Goal: Task Accomplishment & Management: Use online tool/utility

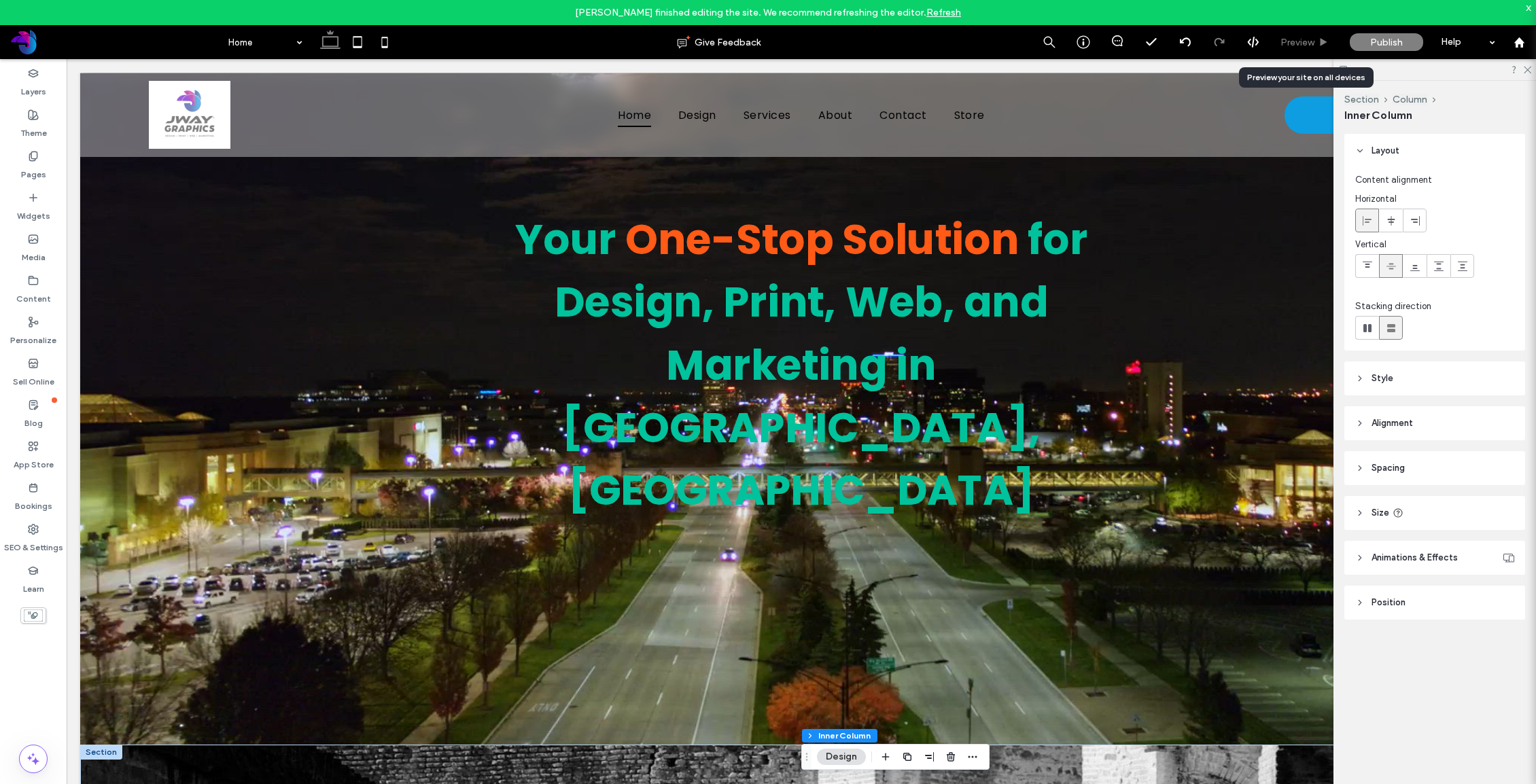
click at [1298, 39] on span "Preview" at bounding box center [1298, 43] width 34 height 11
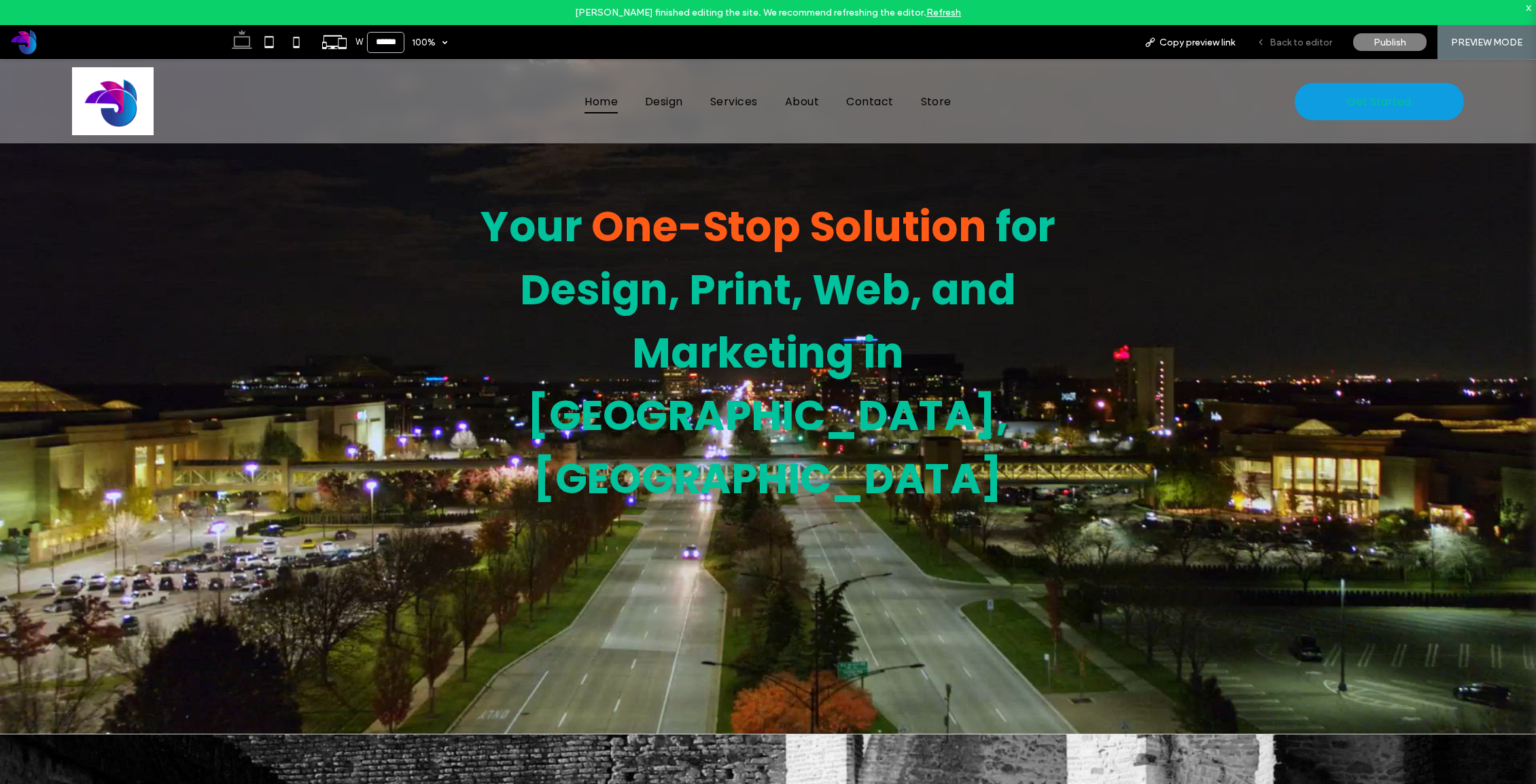
click at [1298, 37] on span "Back to editor" at bounding box center [1300, 43] width 63 height 11
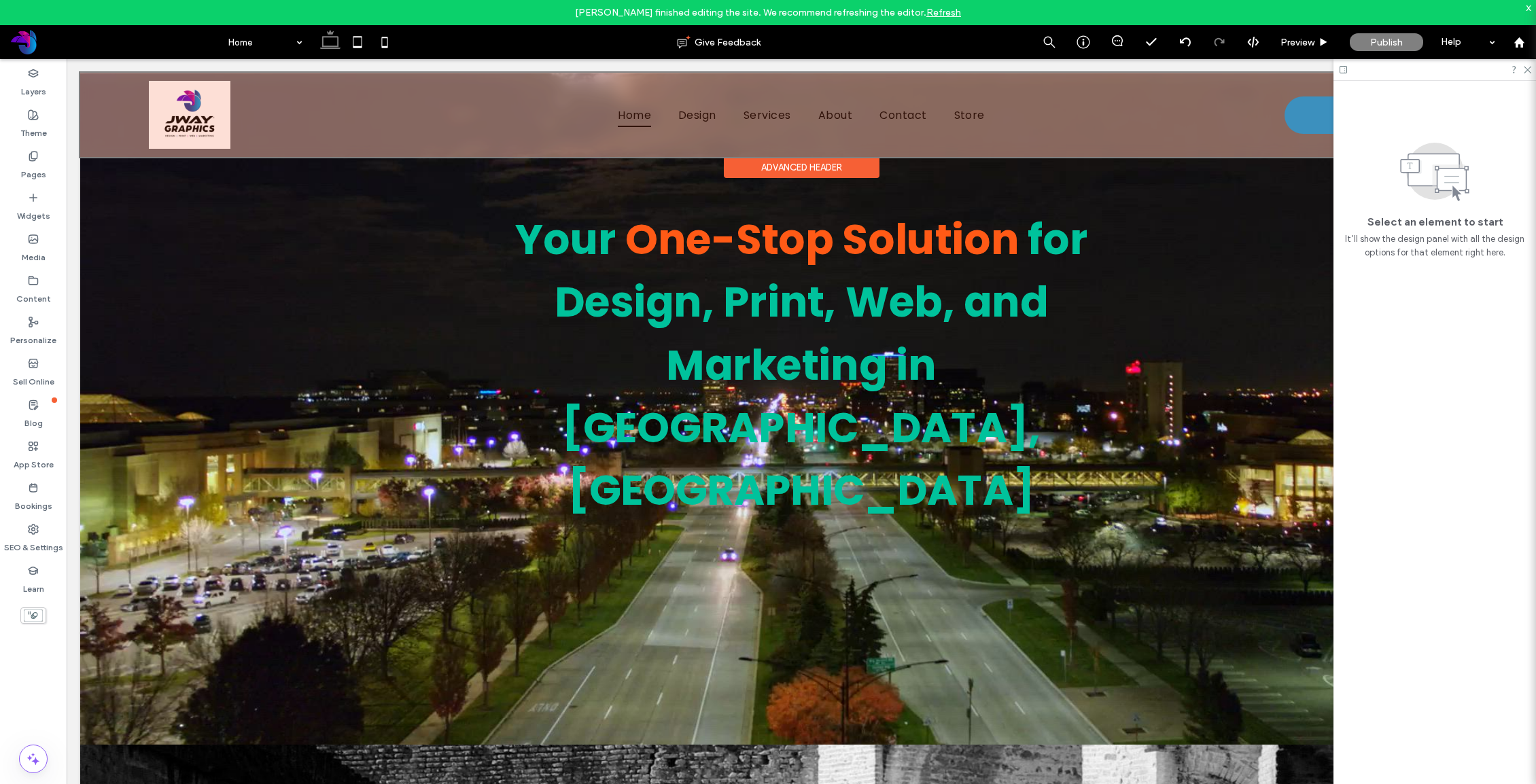
click at [191, 110] on div at bounding box center [801, 115] width 1442 height 84
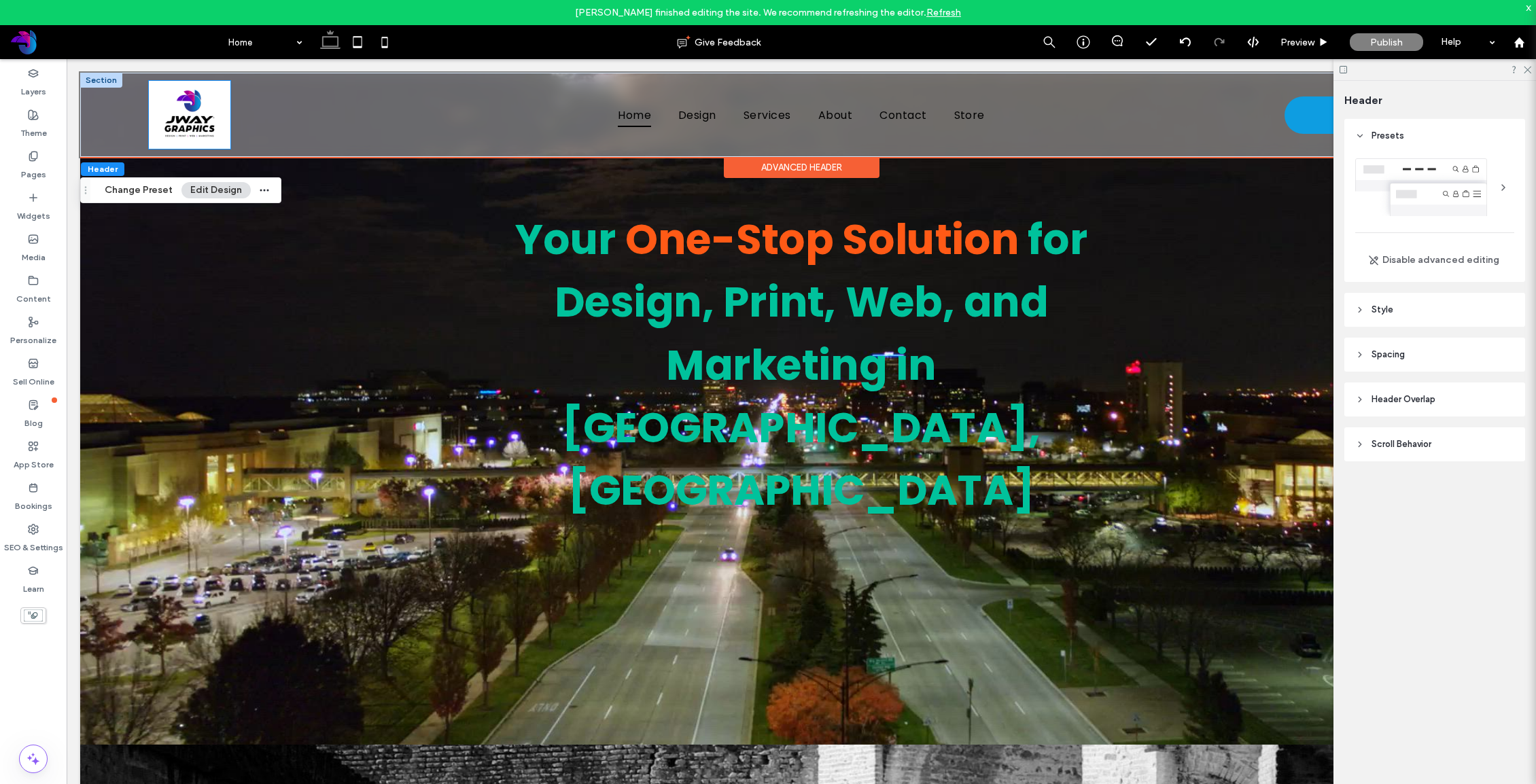
click at [191, 110] on img at bounding box center [189, 115] width 82 height 68
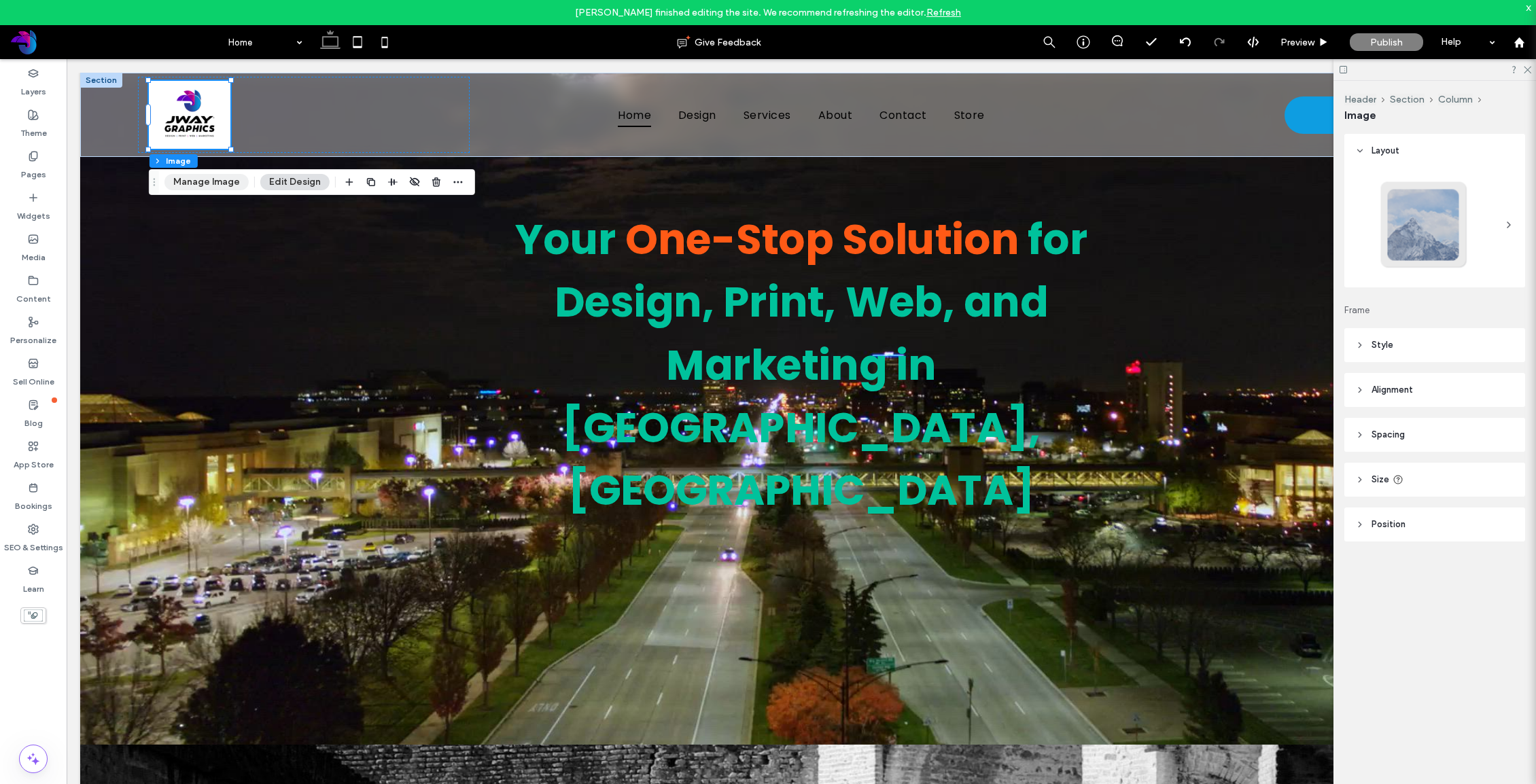
click at [231, 184] on button "Manage Image" at bounding box center [206, 181] width 84 height 16
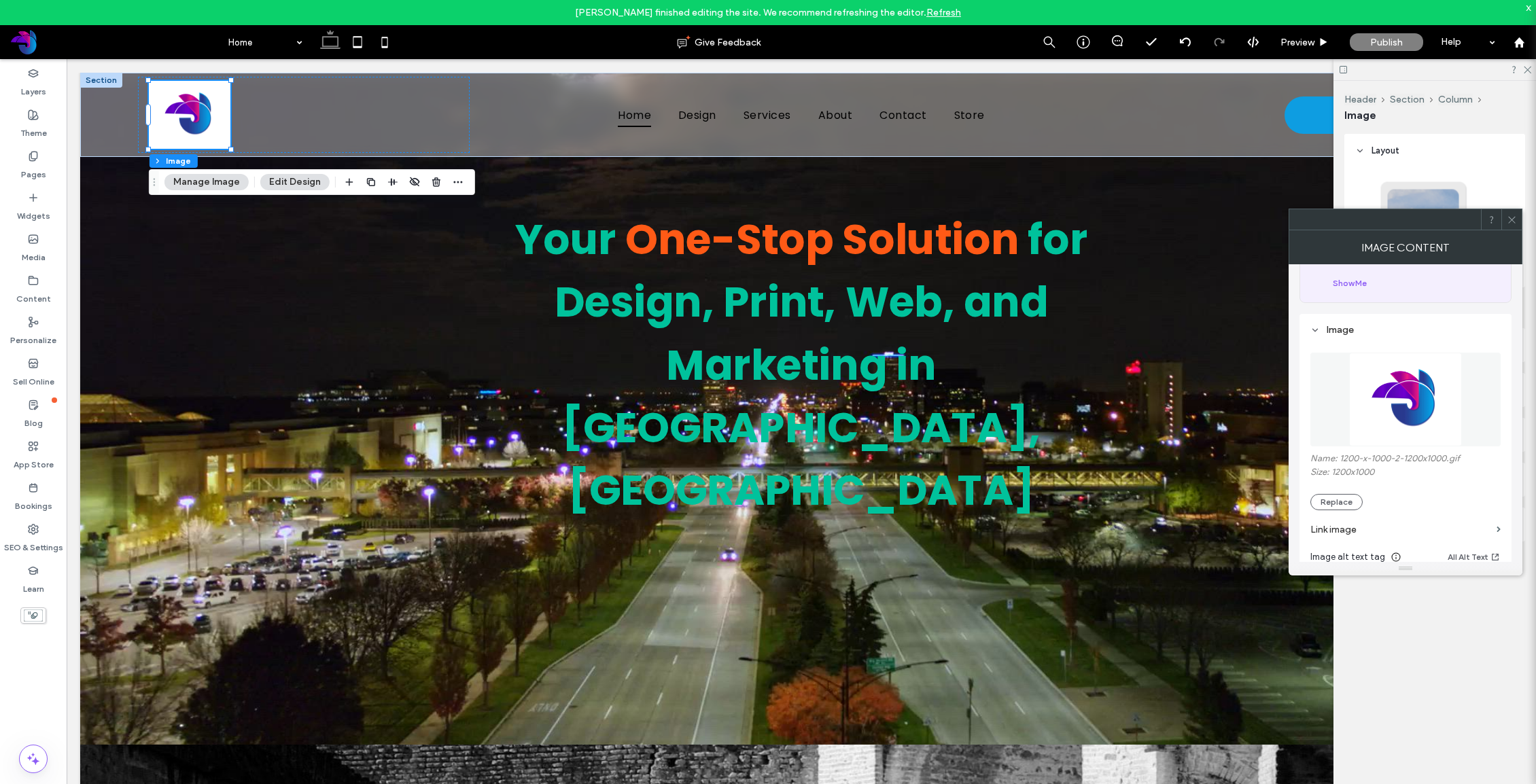
scroll to position [111, 0]
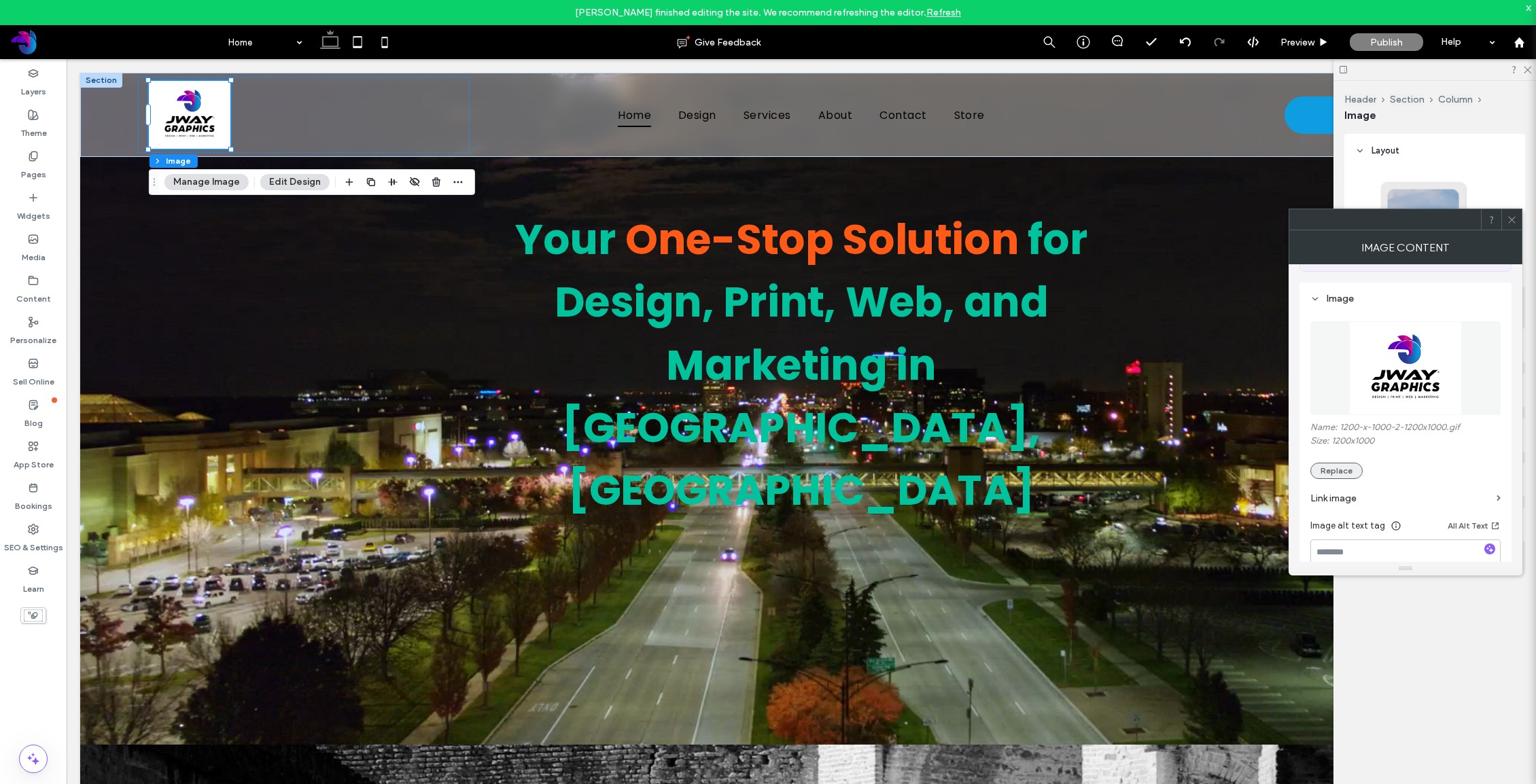
click at [1298, 471] on button "Replace" at bounding box center [1337, 470] width 53 height 16
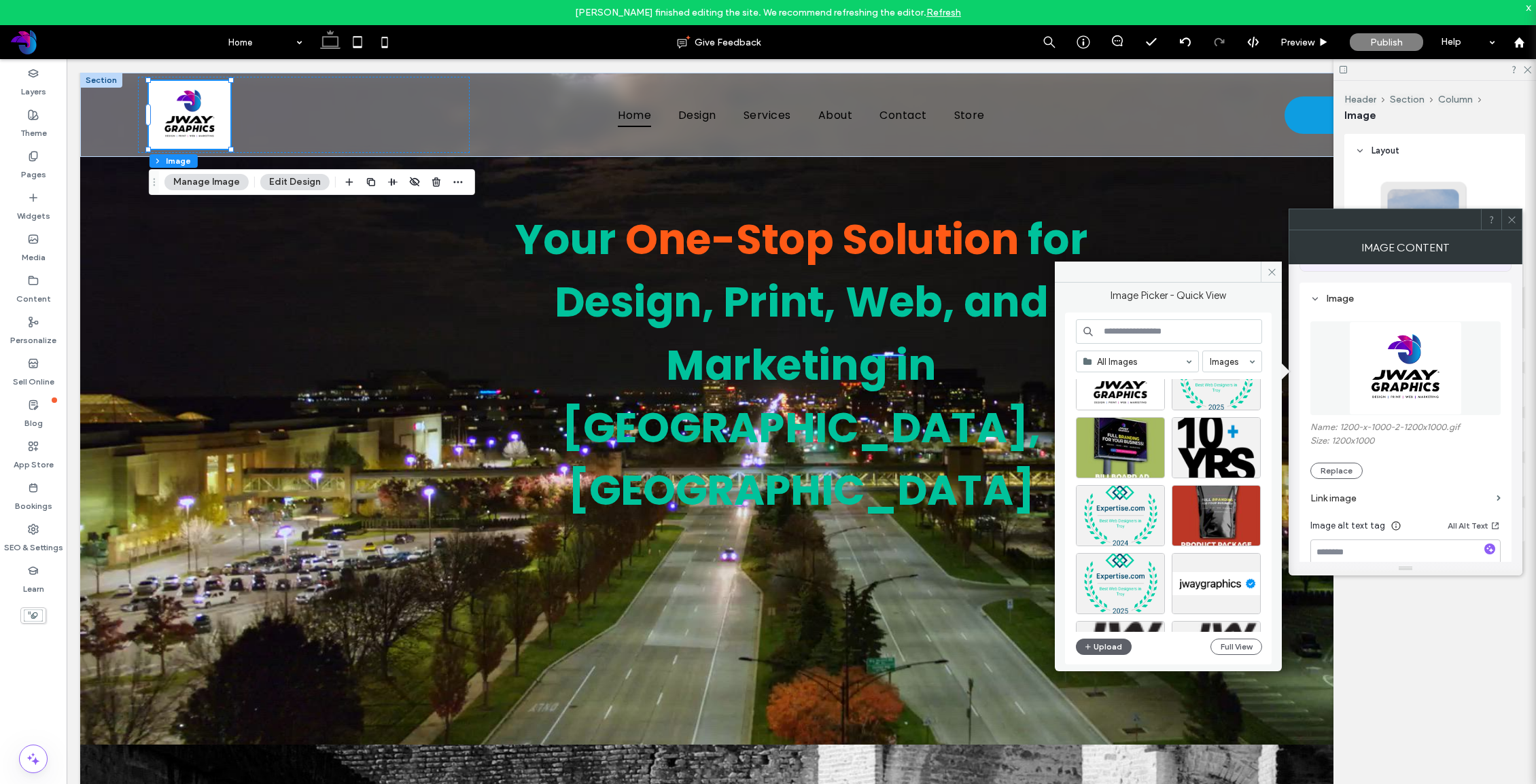
scroll to position [265, 0]
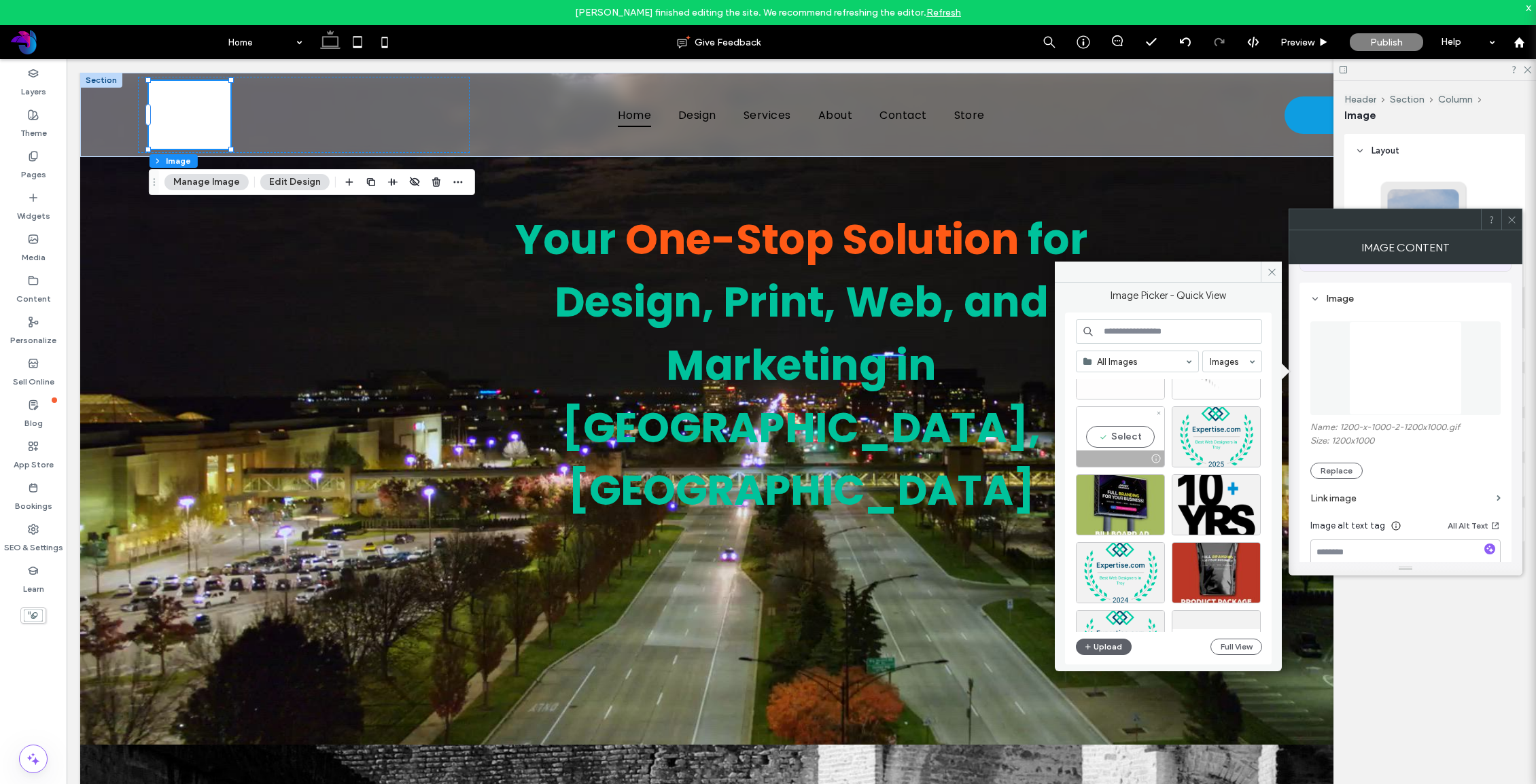
click at [1125, 436] on div "Select" at bounding box center [1120, 437] width 89 height 61
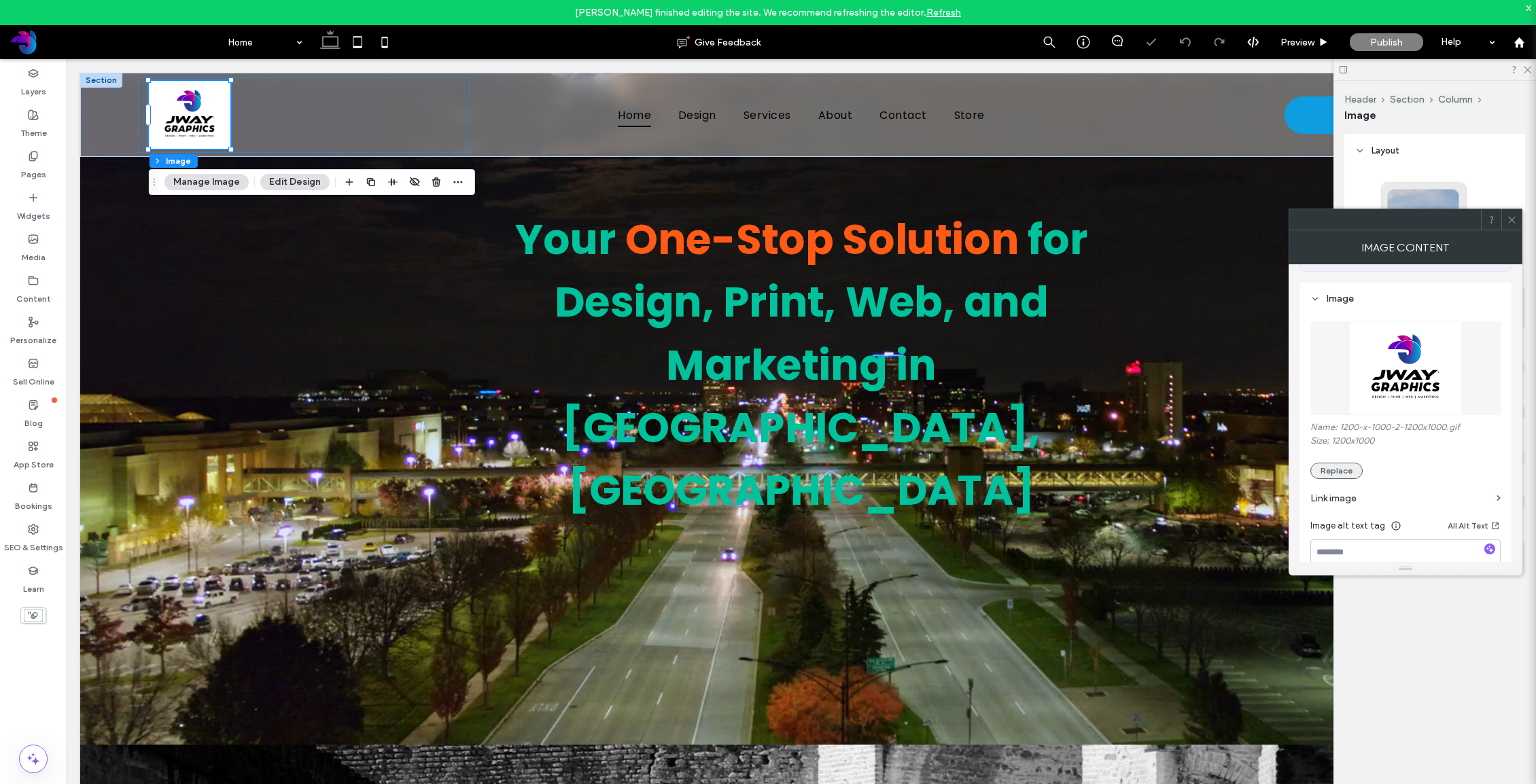
click at [1298, 472] on button "Replace" at bounding box center [1337, 470] width 53 height 16
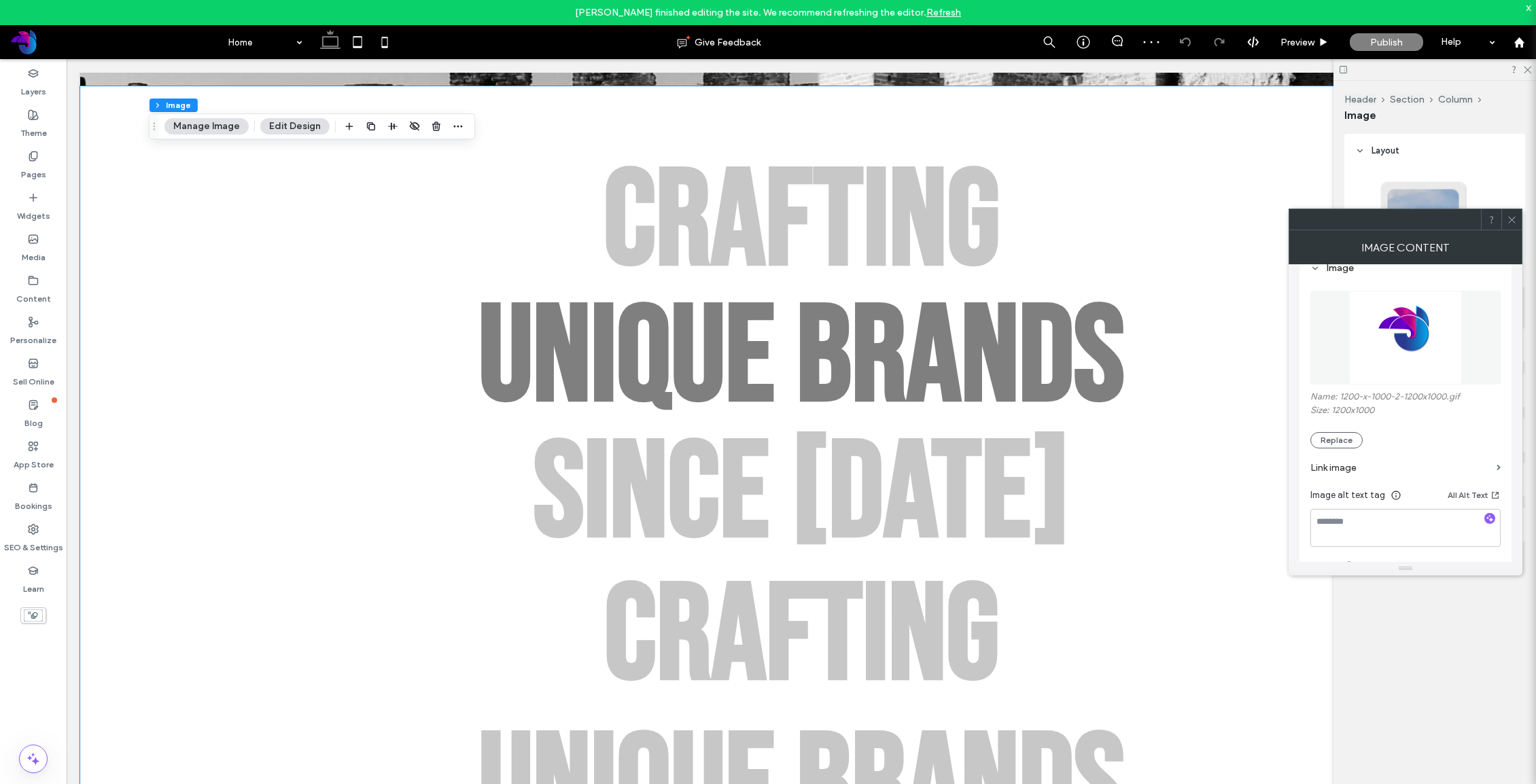
scroll to position [941, 0]
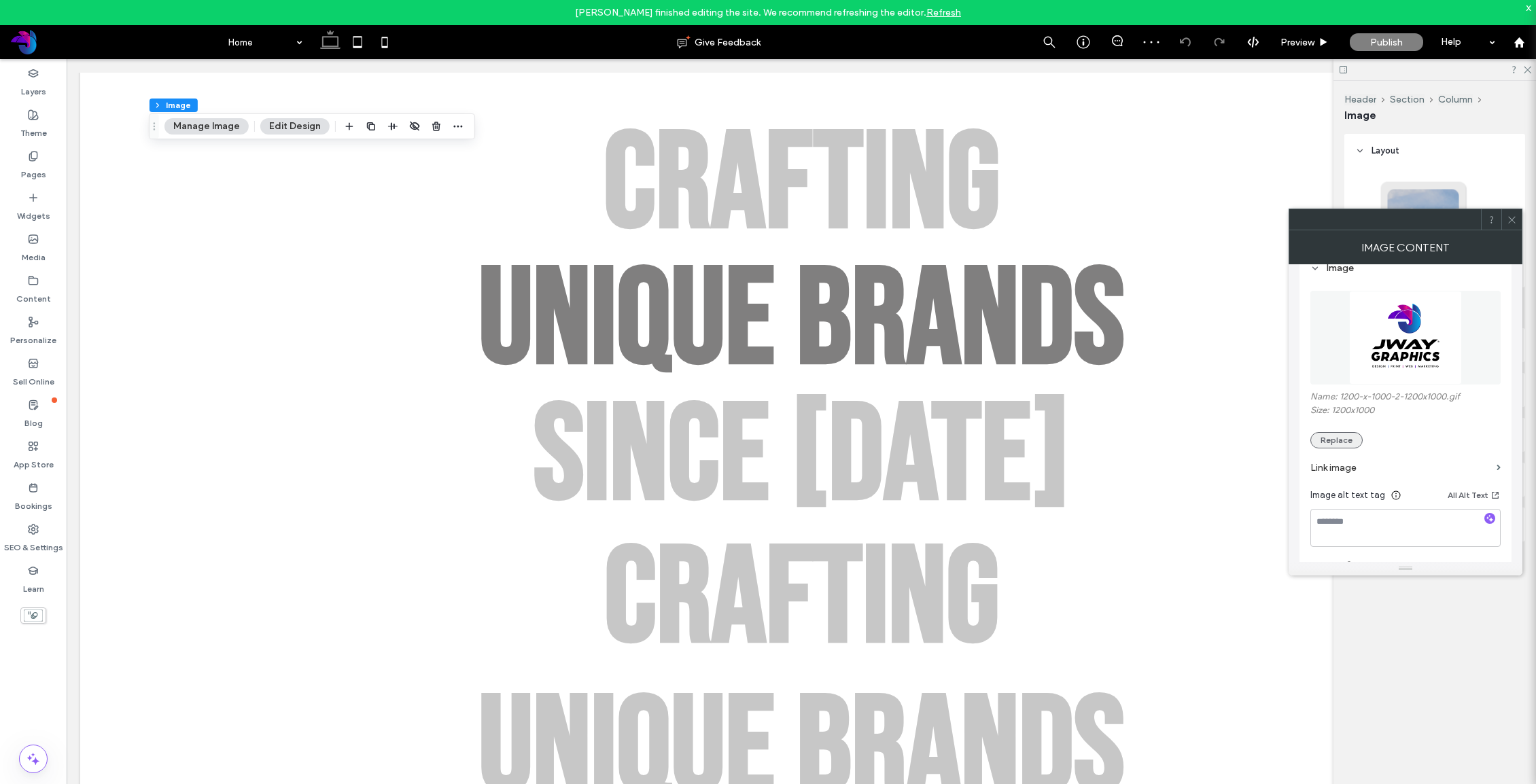
drag, startPoint x: 1335, startPoint y: 443, endPoint x: 1313, endPoint y: 440, distance: 22.2
click at [1298, 442] on button "Replace" at bounding box center [1337, 440] width 53 height 16
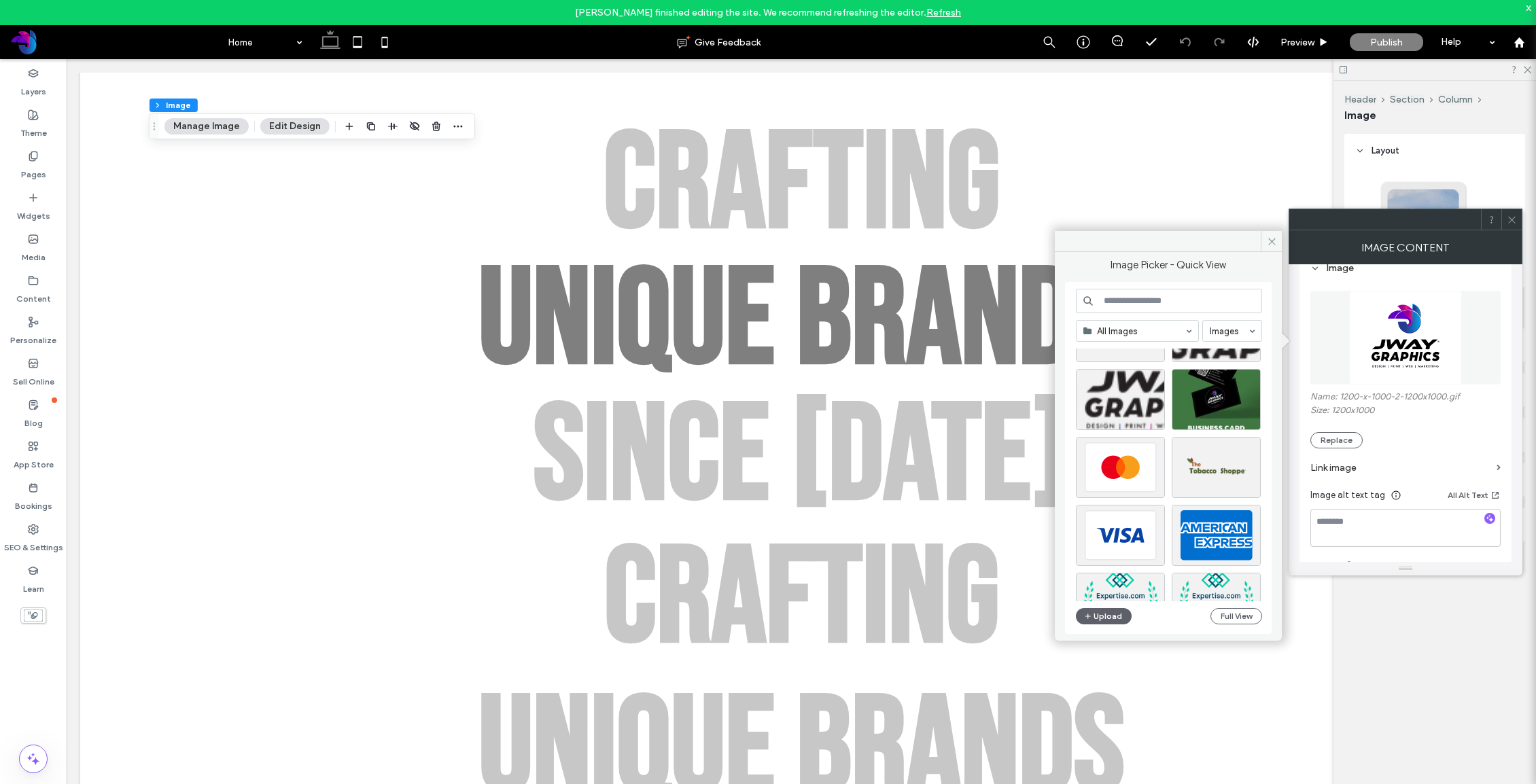
scroll to position [1243, 0]
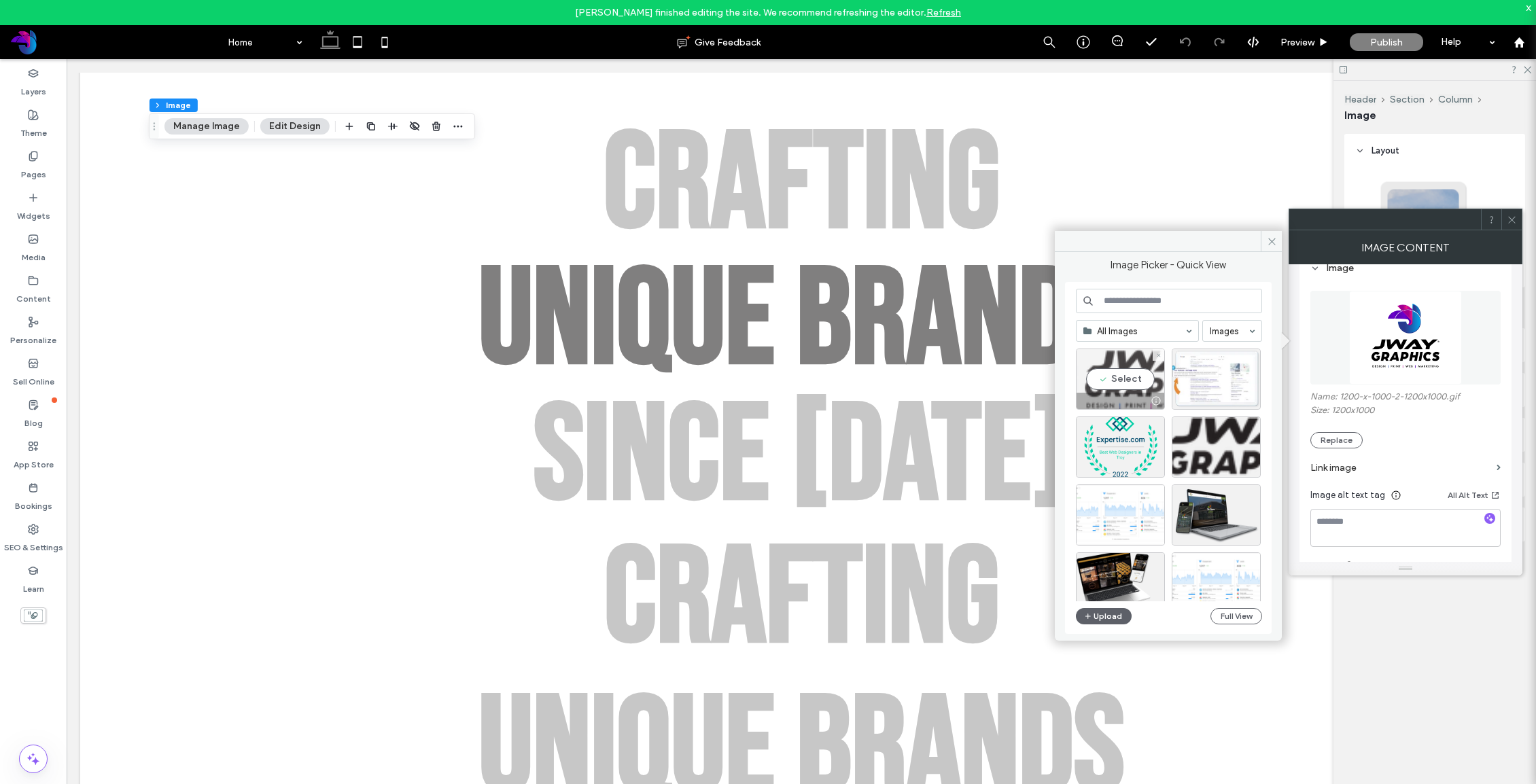
click at [1135, 379] on div "Select" at bounding box center [1120, 379] width 89 height 61
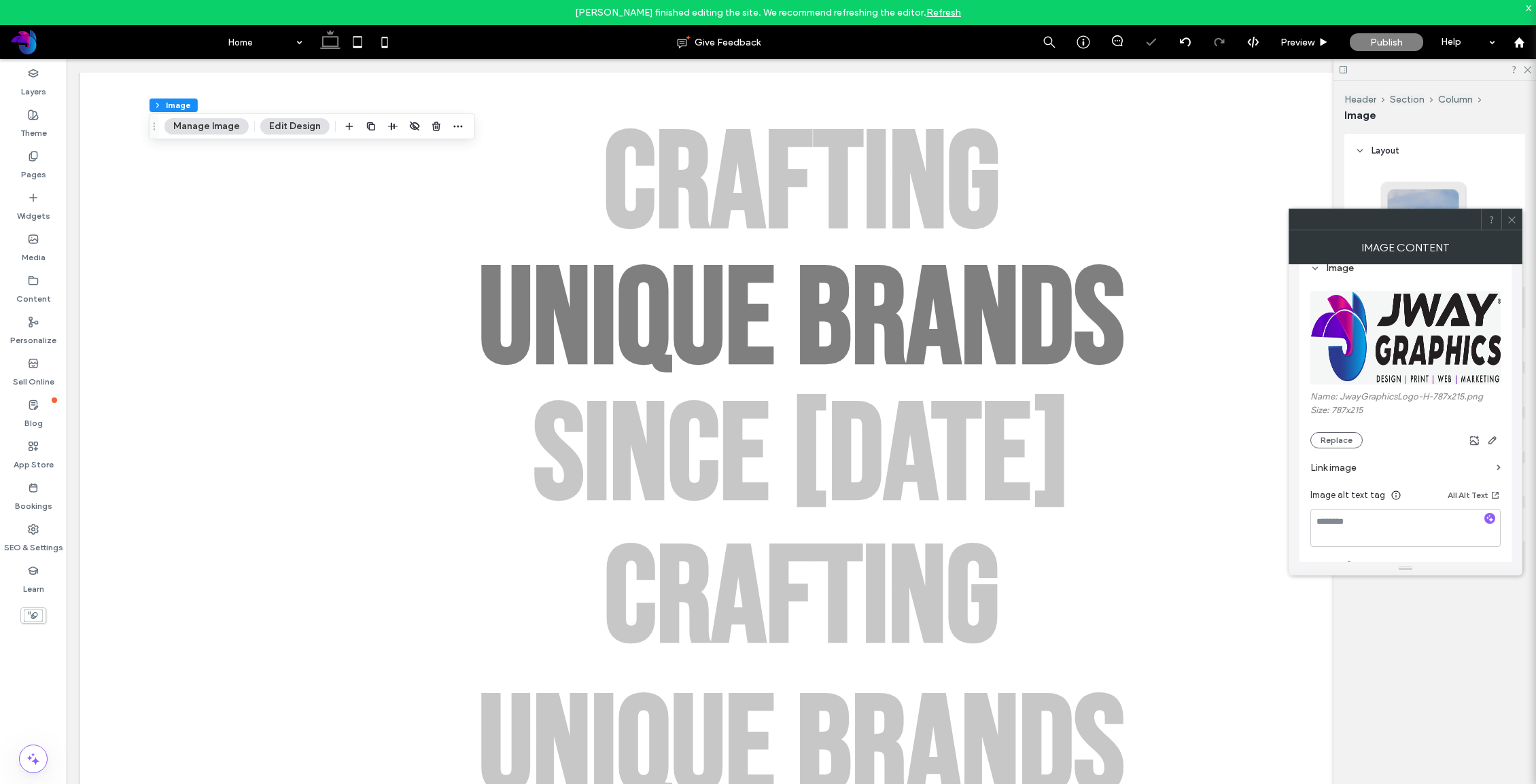
click at [1298, 223] on icon at bounding box center [1512, 220] width 10 height 10
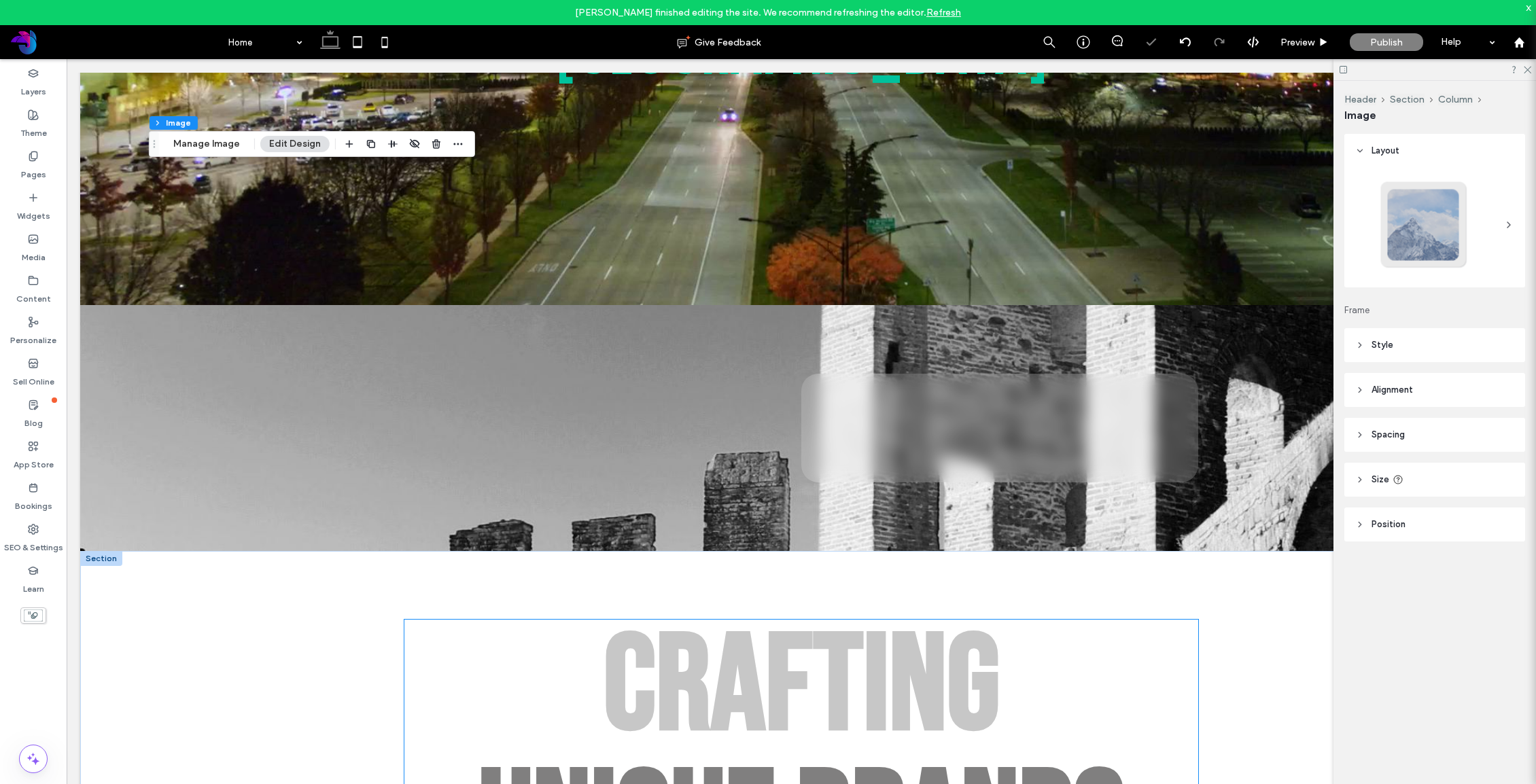
scroll to position [0, 0]
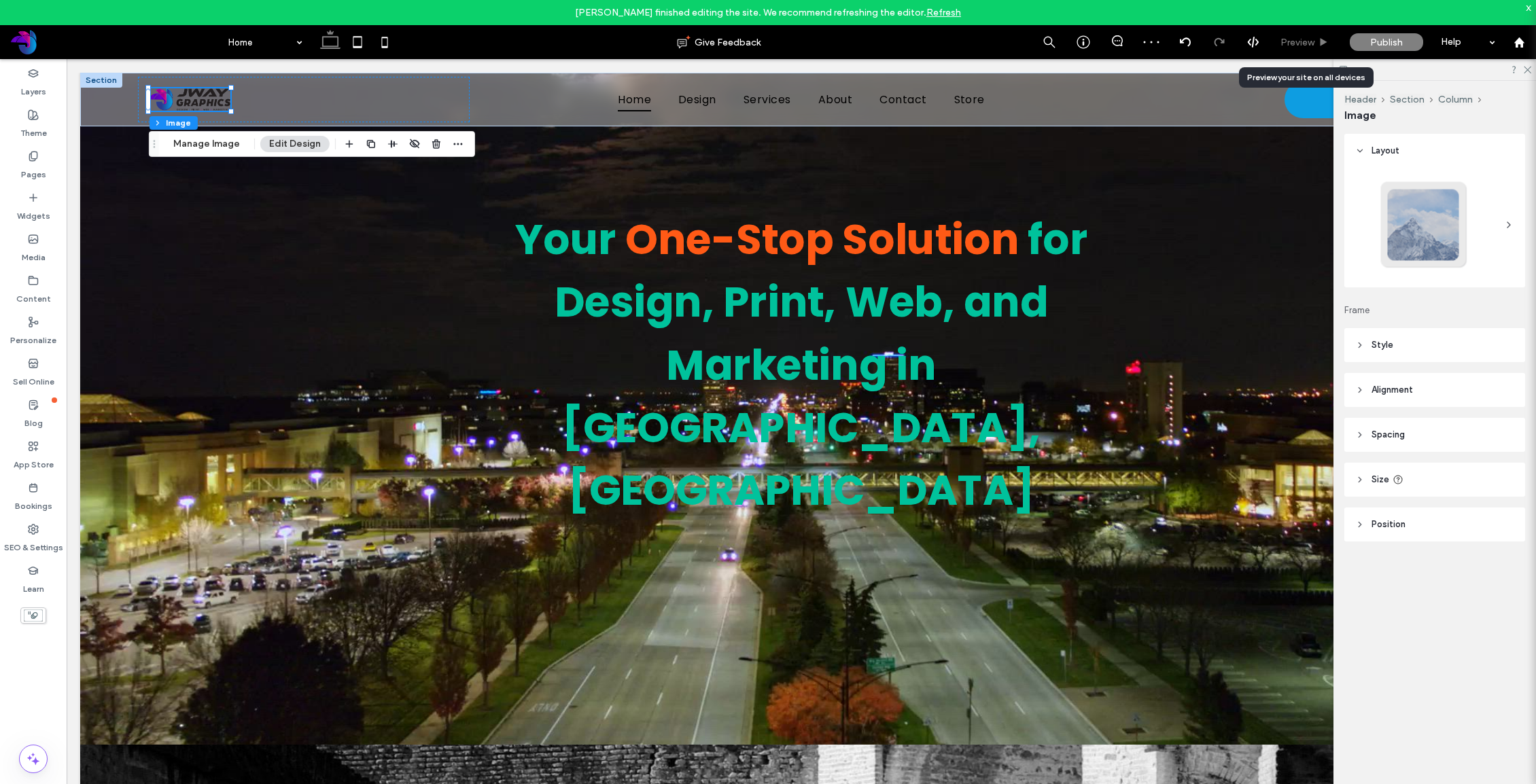
click at [1298, 44] on use at bounding box center [1324, 41] width 7 height 8
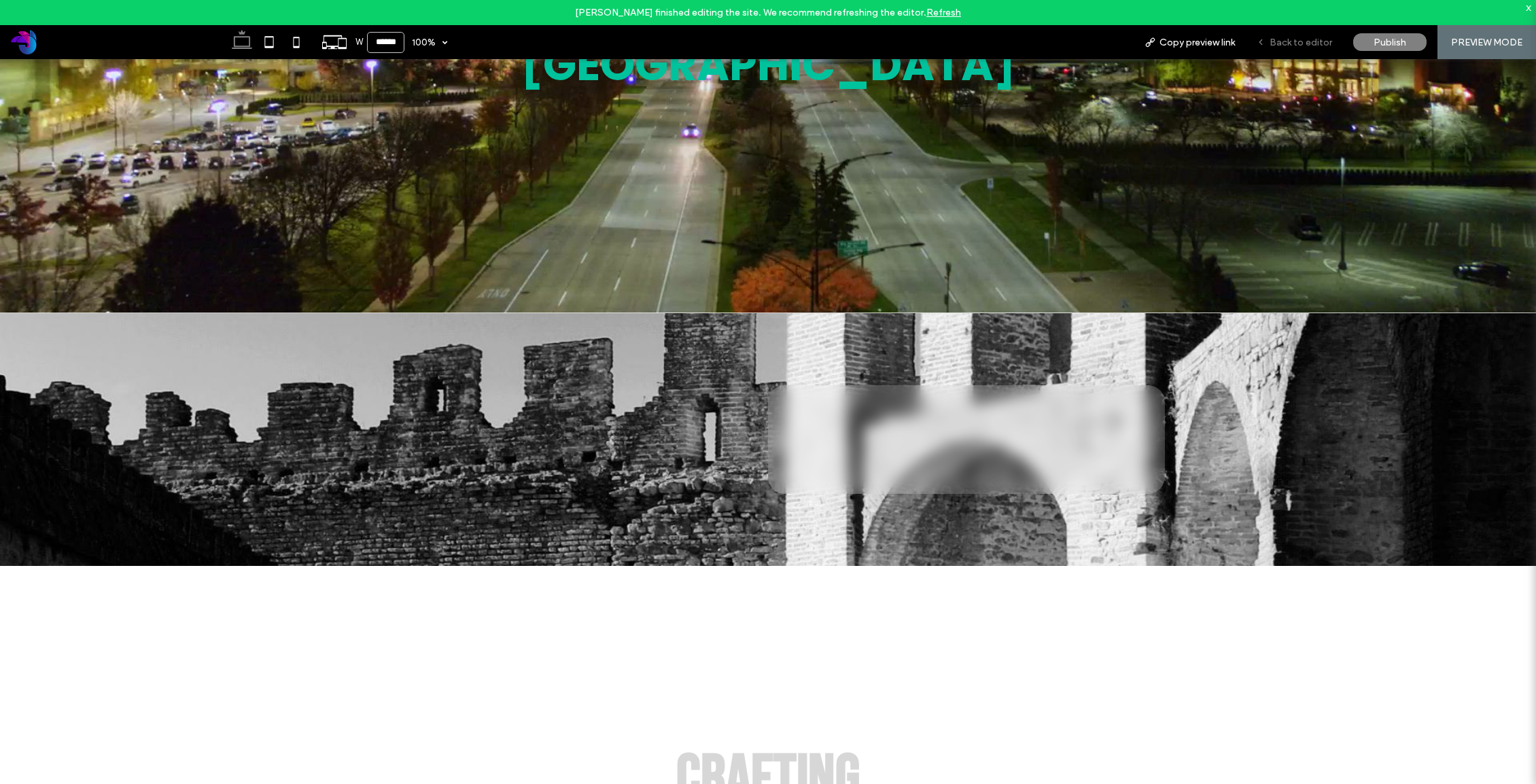
click at [1295, 39] on span "Back to editor" at bounding box center [1300, 43] width 63 height 11
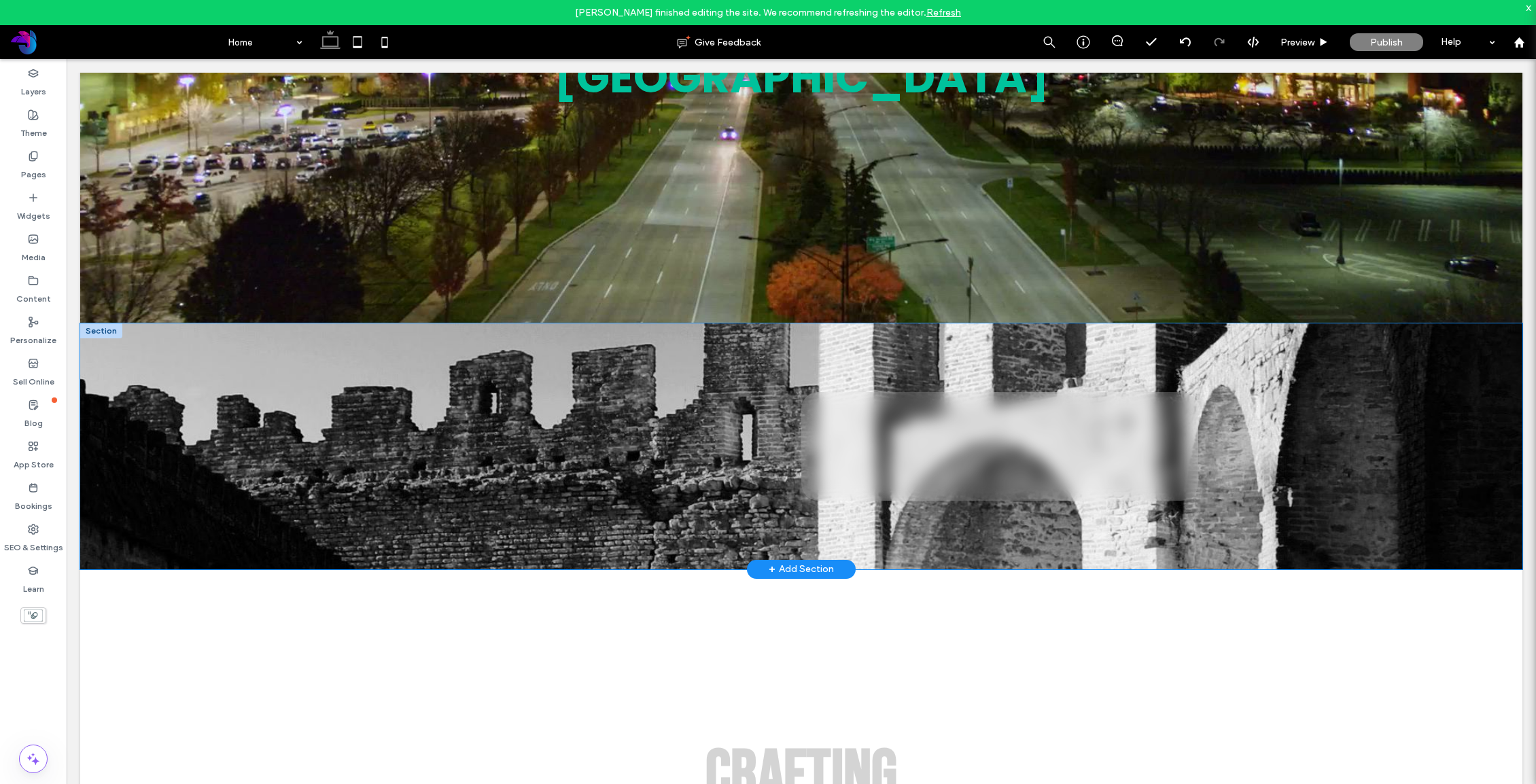
scroll to position [435, 0]
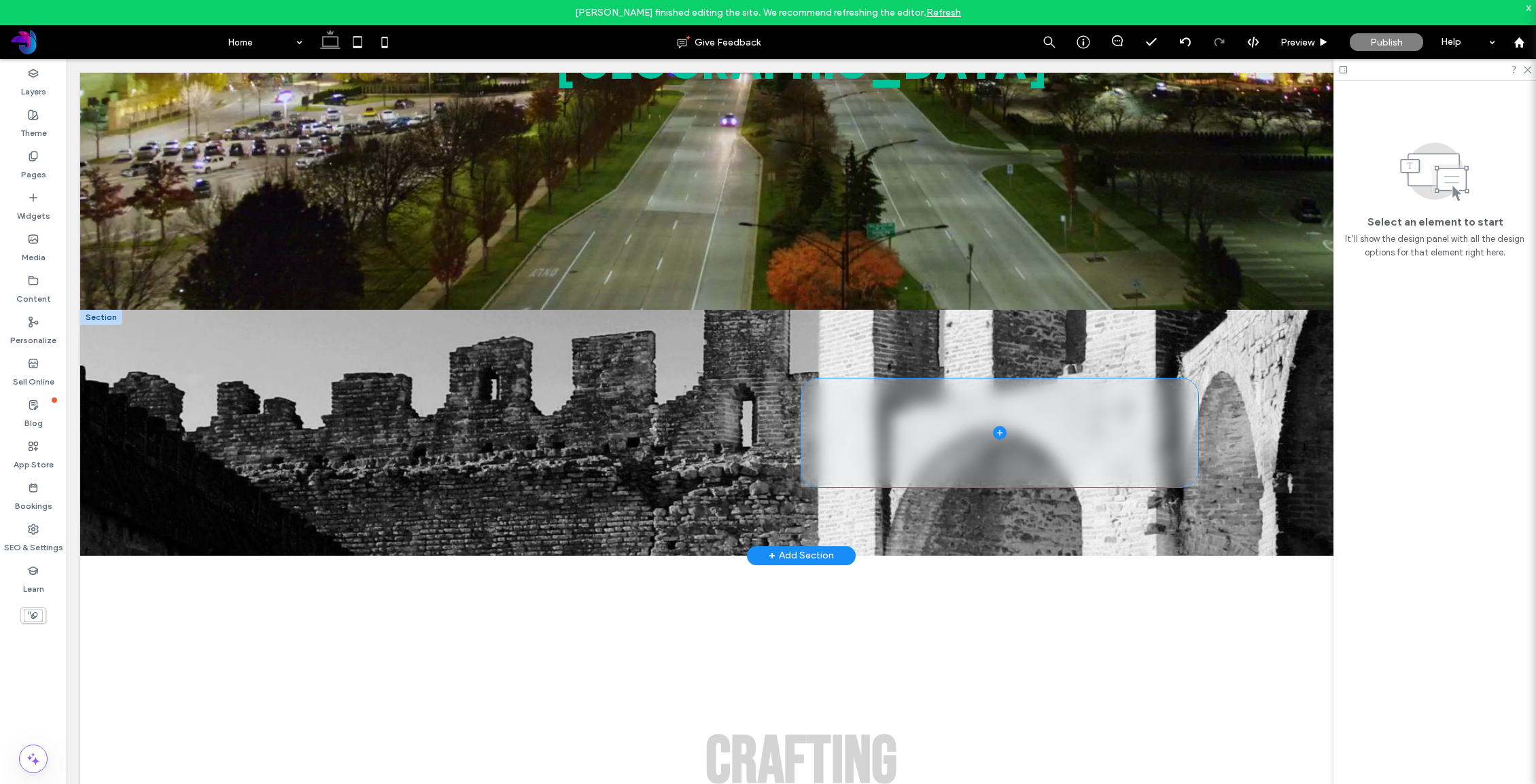
drag, startPoint x: 880, startPoint y: 466, endPoint x: 858, endPoint y: 455, distance: 24.6
click at [880, 466] on span at bounding box center [1000, 433] width 397 height 109
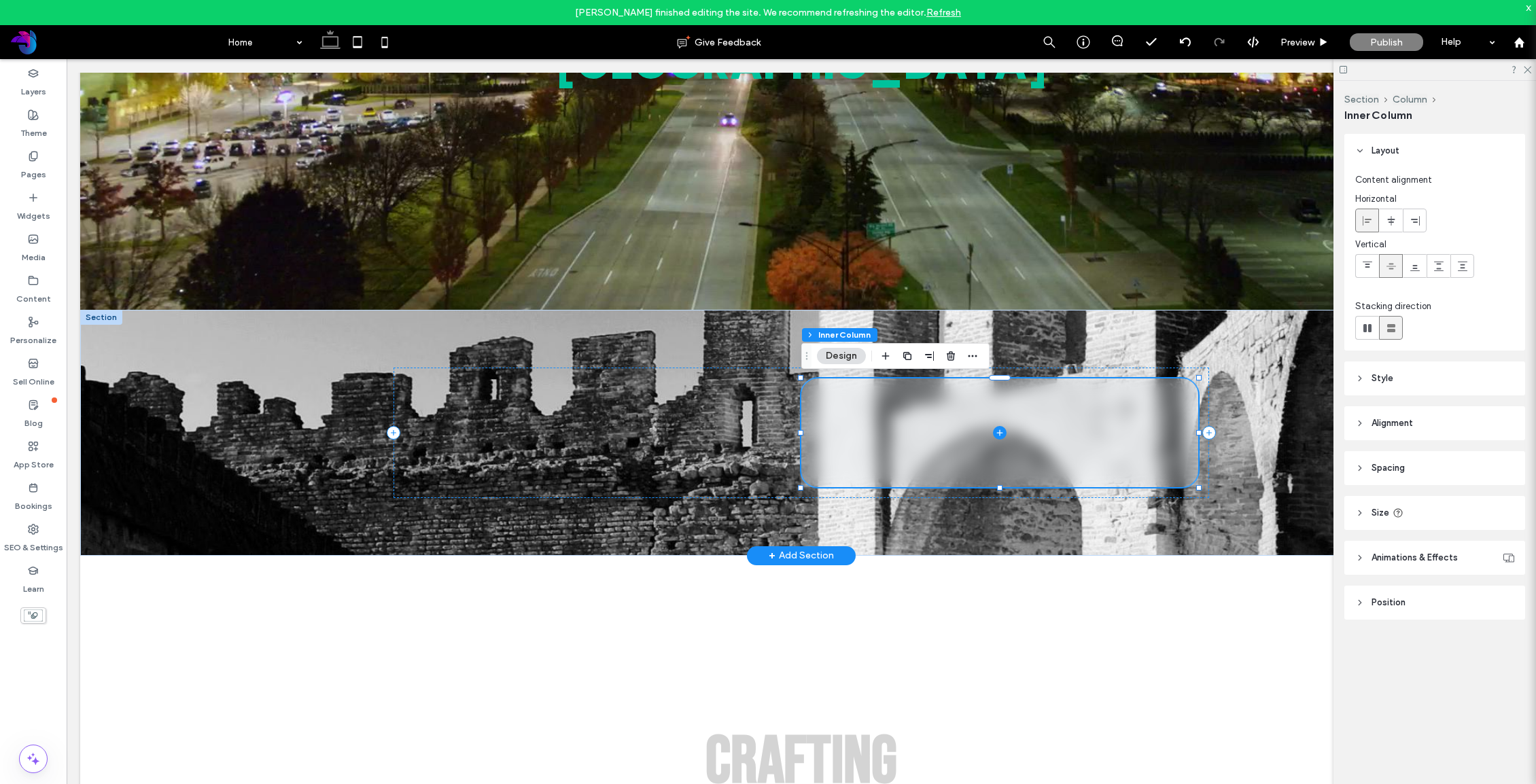
click at [847, 448] on span at bounding box center [1000, 433] width 397 height 109
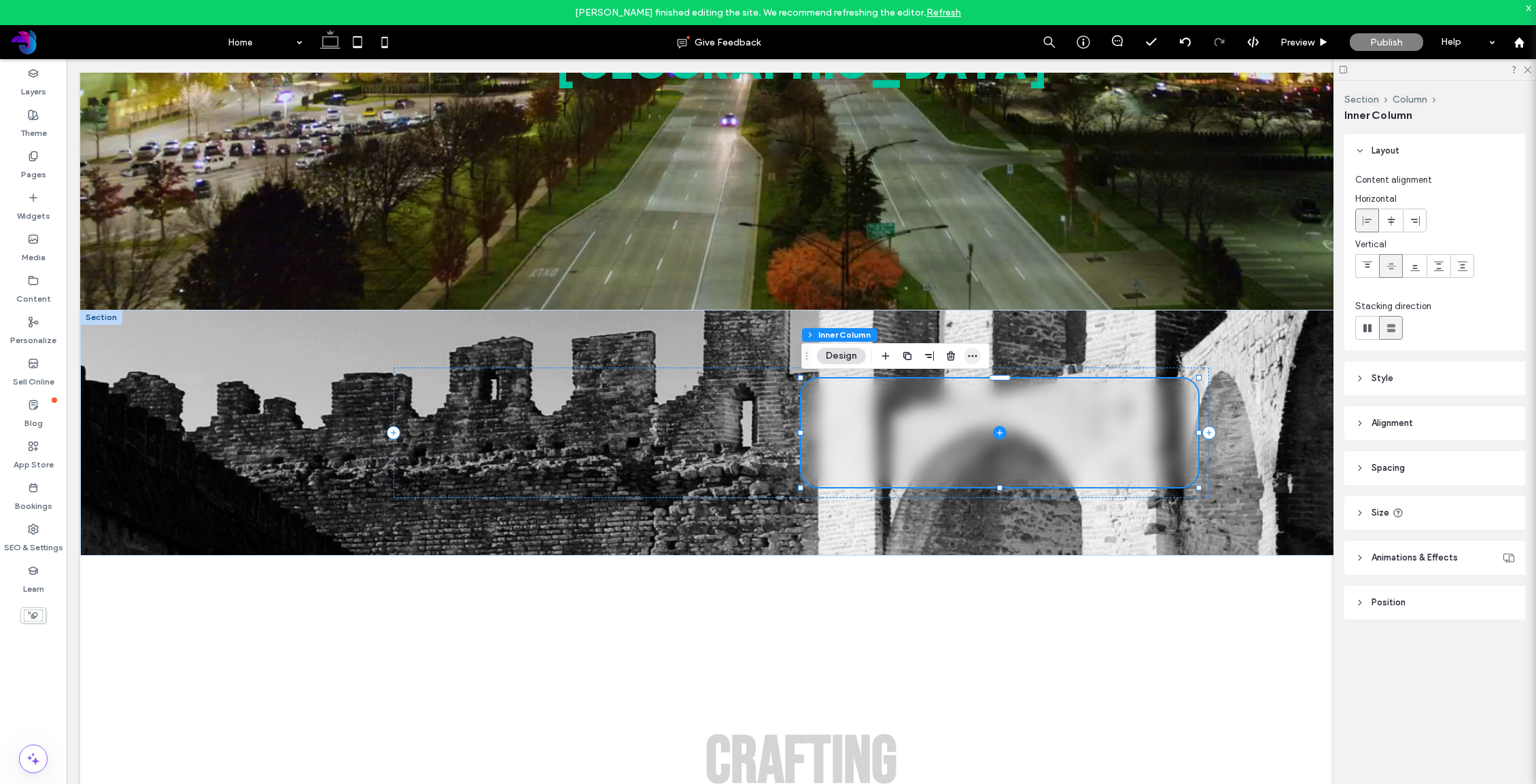
click at [977, 356] on icon "button" at bounding box center [972, 356] width 11 height 11
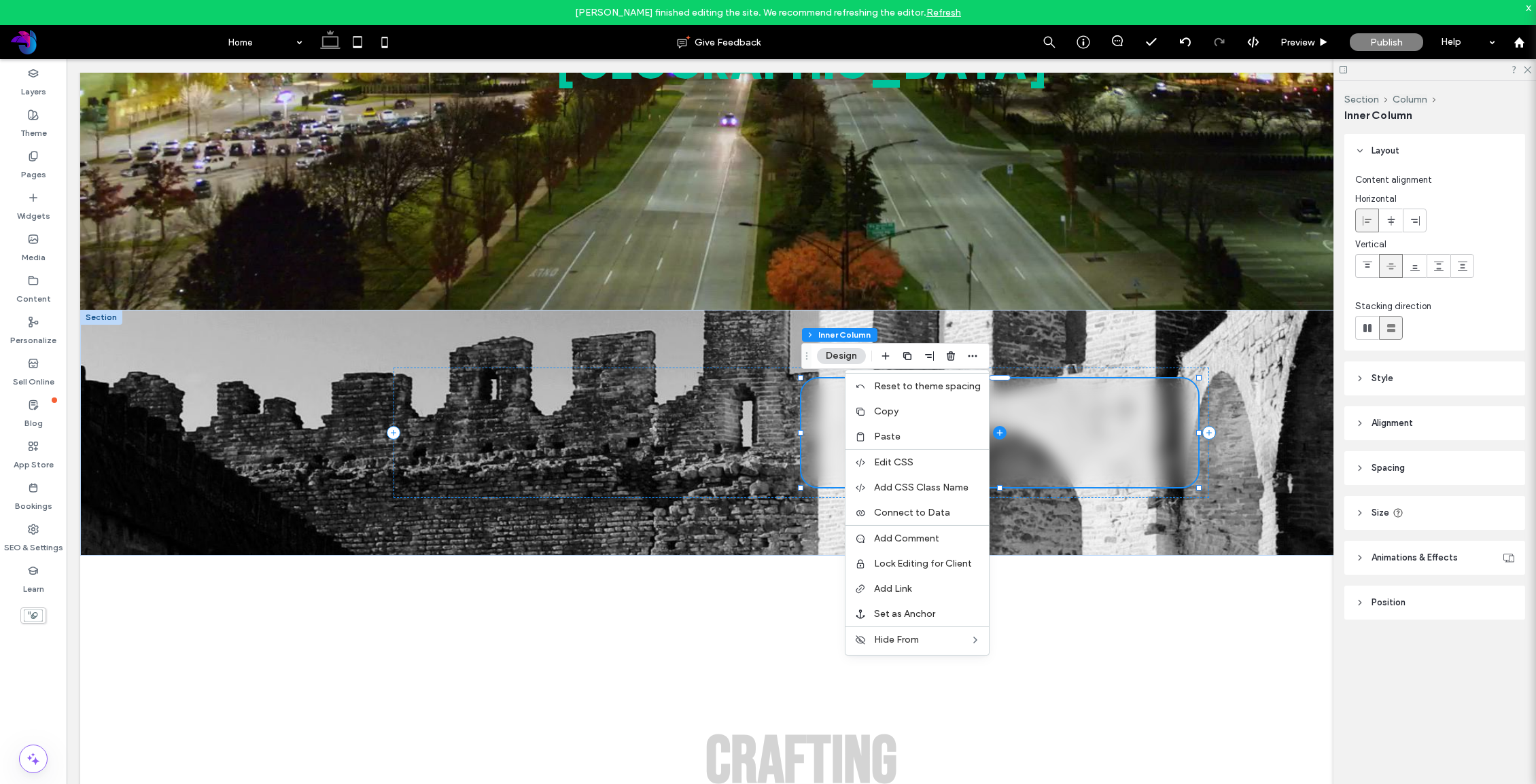
click at [946, 407] on label "Copy" at bounding box center [927, 411] width 107 height 11
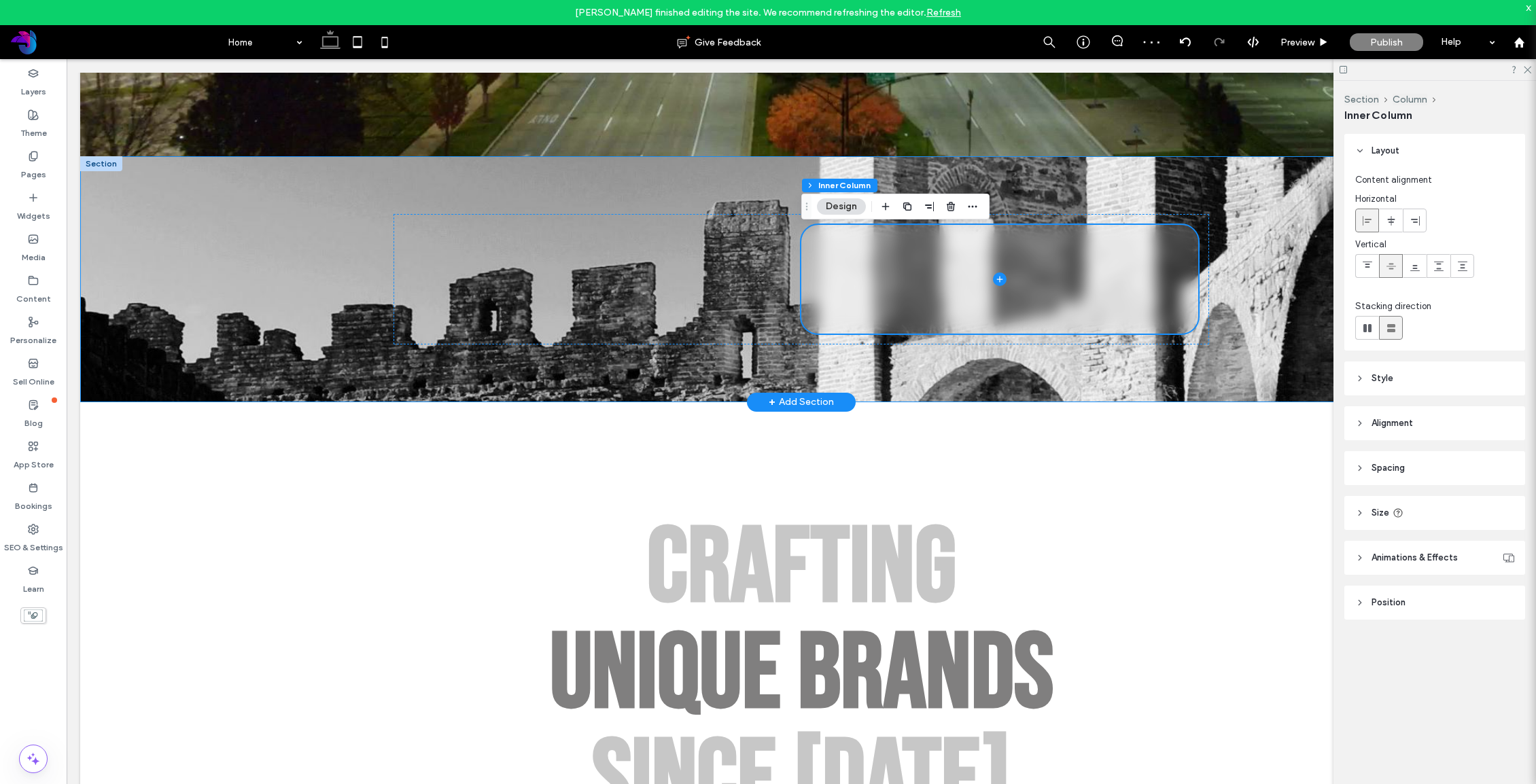
scroll to position [582, 0]
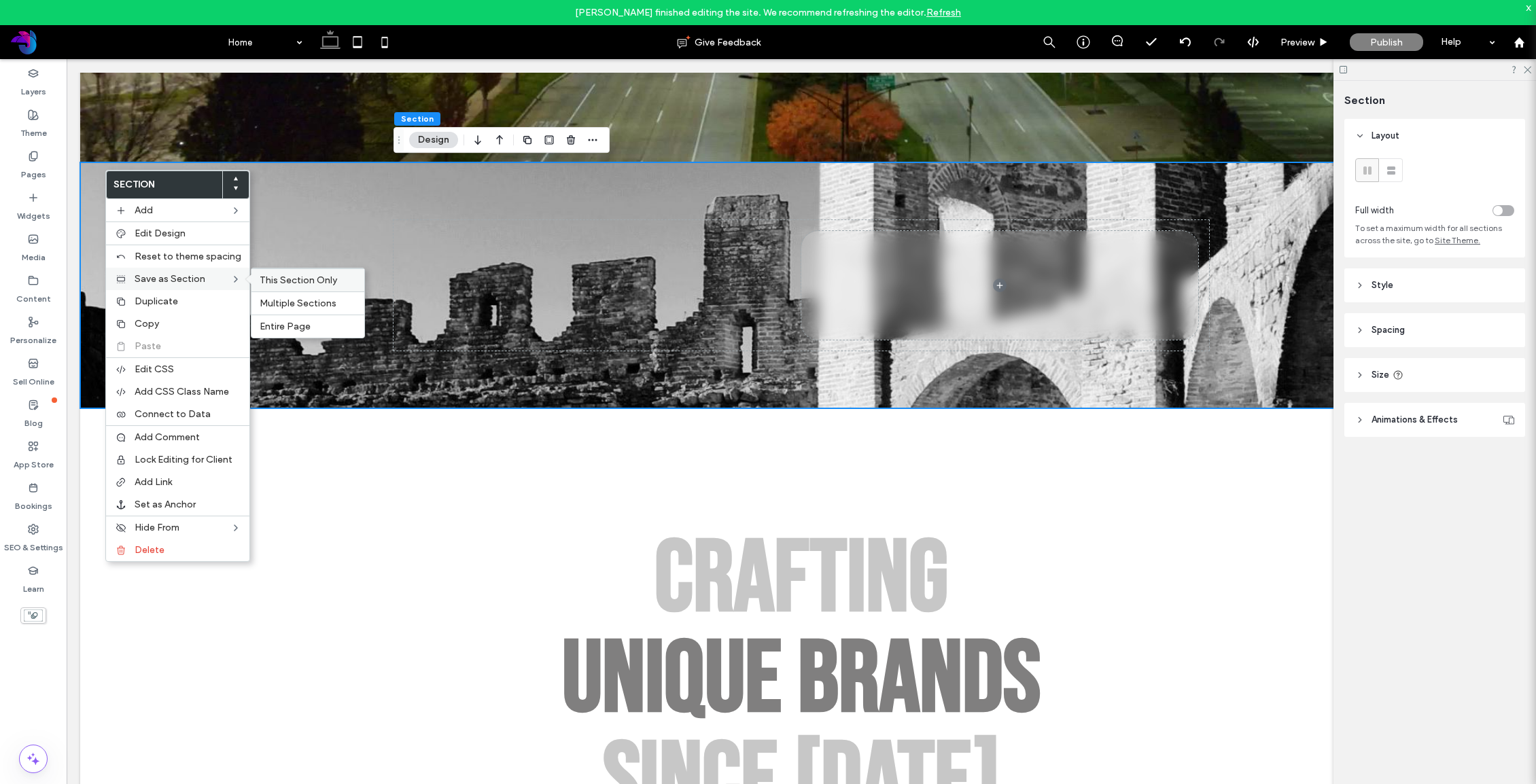
click at [271, 275] on span "This Section Only" at bounding box center [298, 280] width 78 height 11
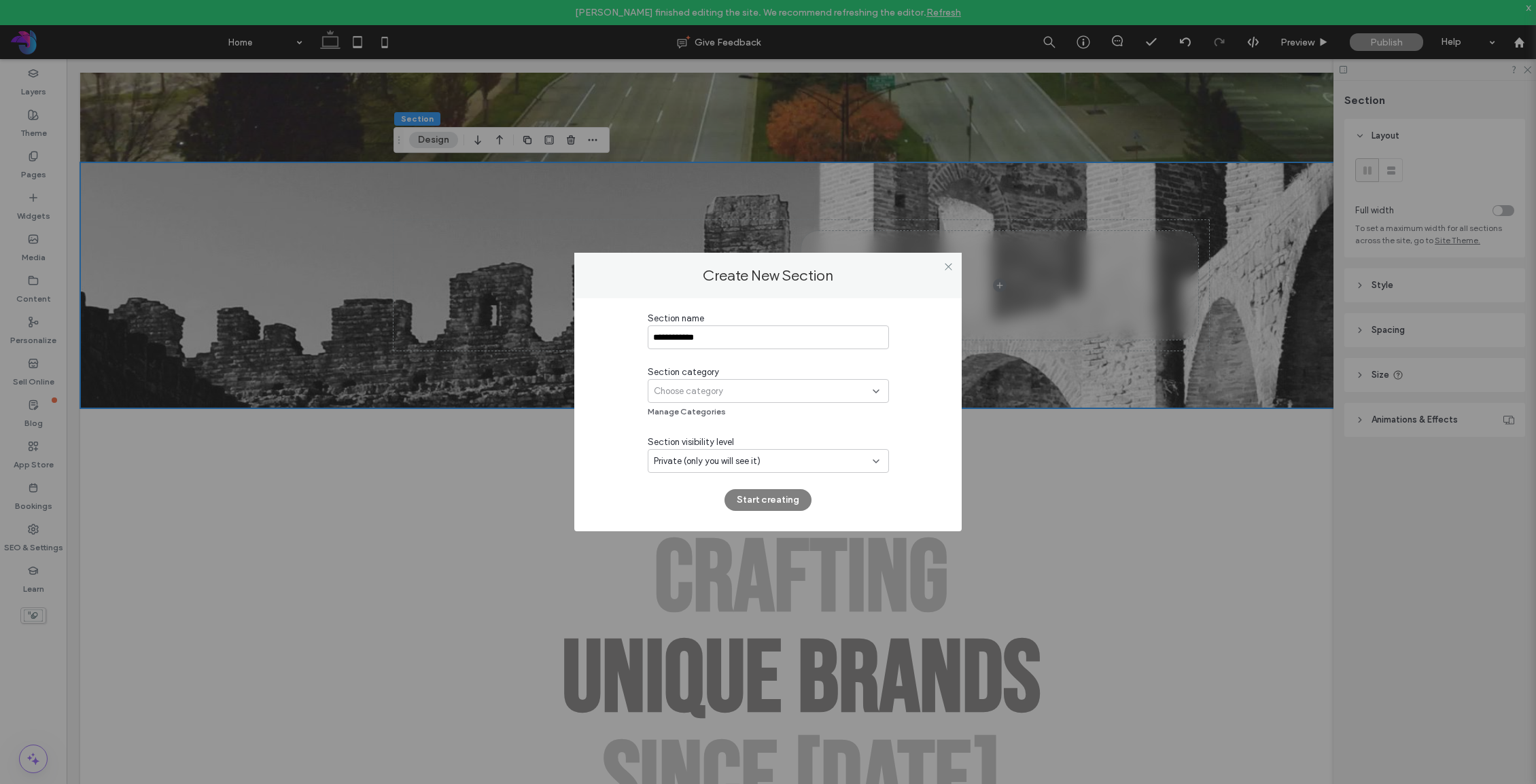
type input "**********"
click at [678, 391] on span "Choose category" at bounding box center [688, 391] width 69 height 14
click at [687, 440] on div "Hero" at bounding box center [768, 438] width 240 height 23
click at [751, 502] on button "Start creating" at bounding box center [768, 499] width 87 height 22
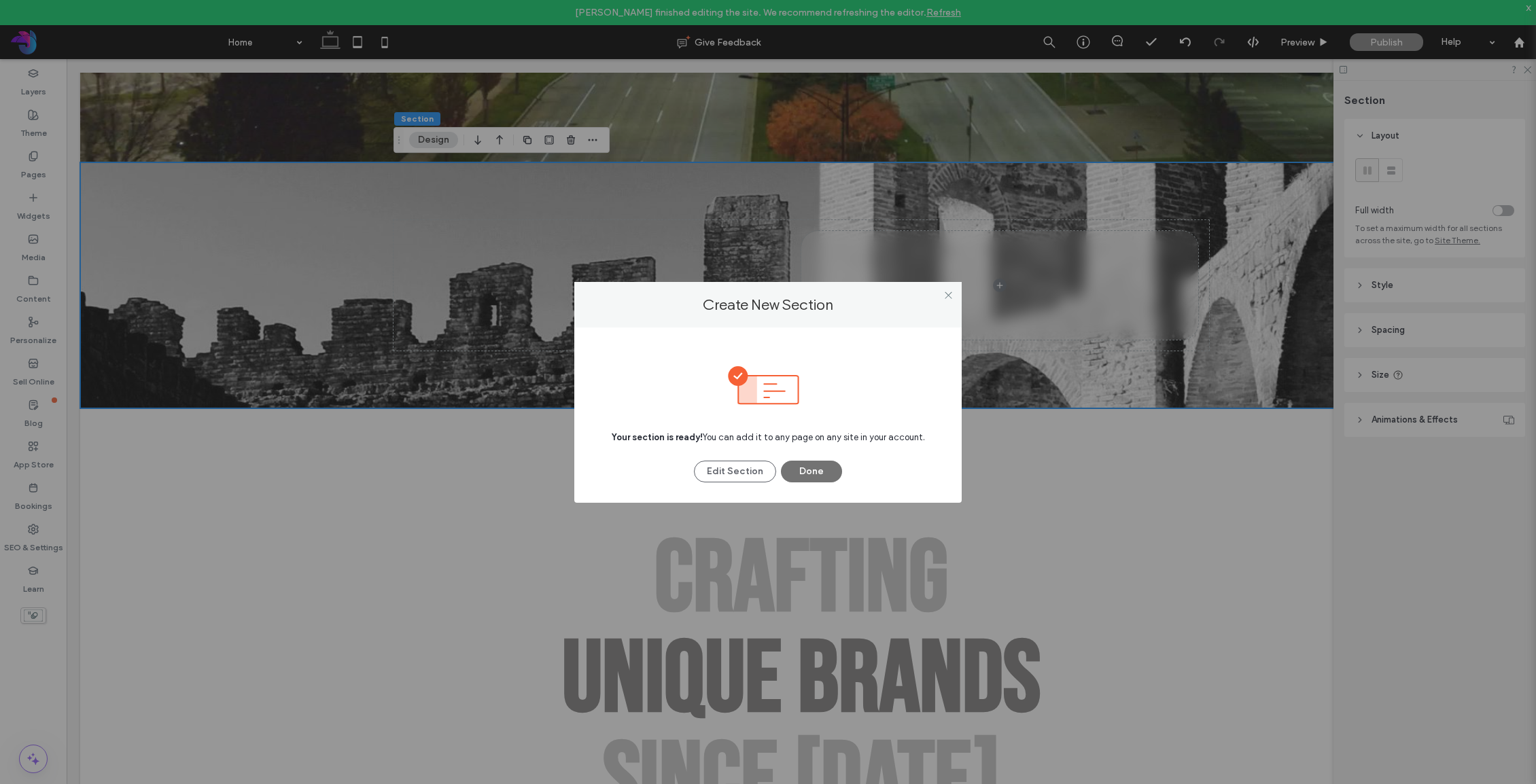
click at [820, 467] on button "Done" at bounding box center [811, 471] width 61 height 22
